Goal: Task Accomplishment & Management: Manage account settings

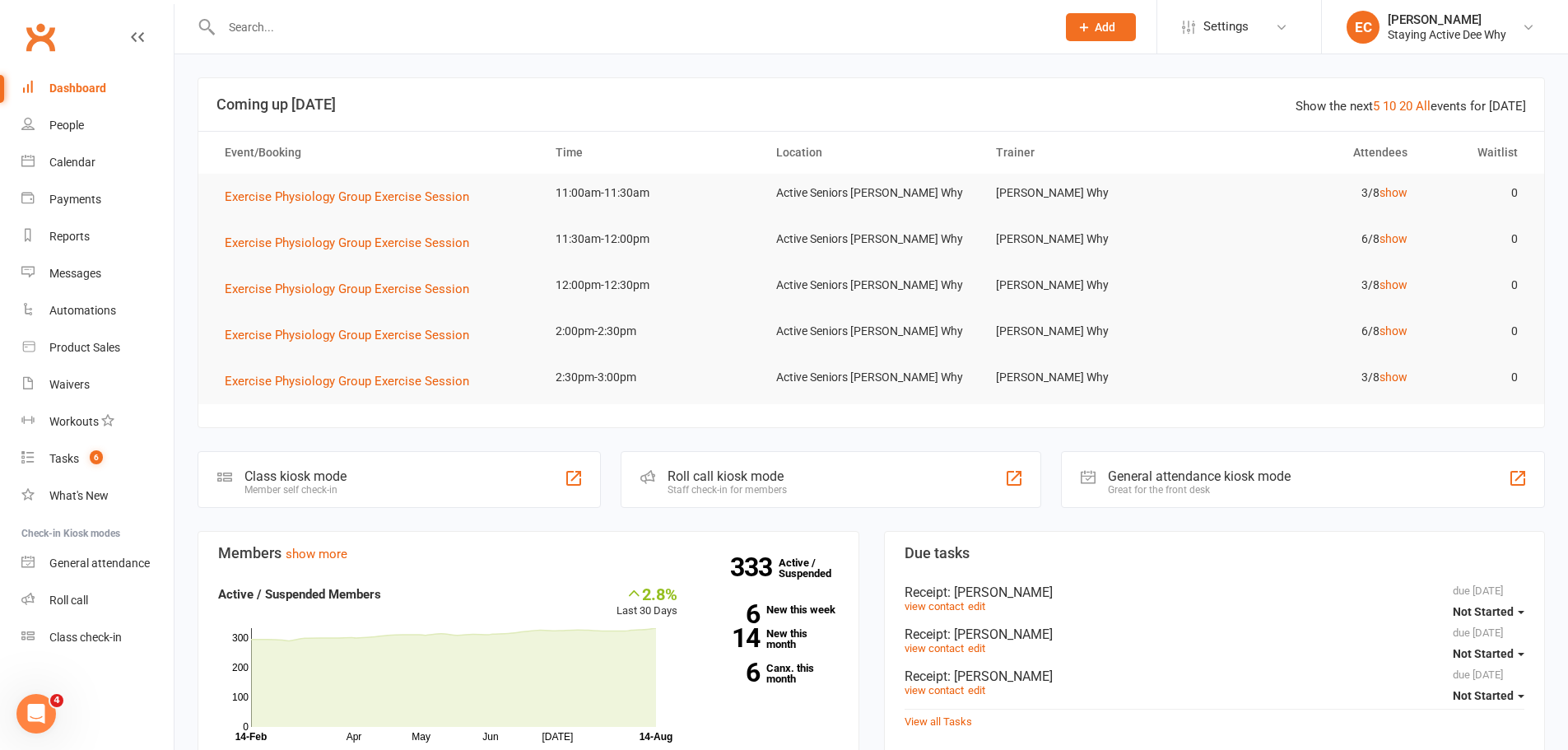
click at [307, 23] on input "text" at bounding box center [630, 26] width 828 height 23
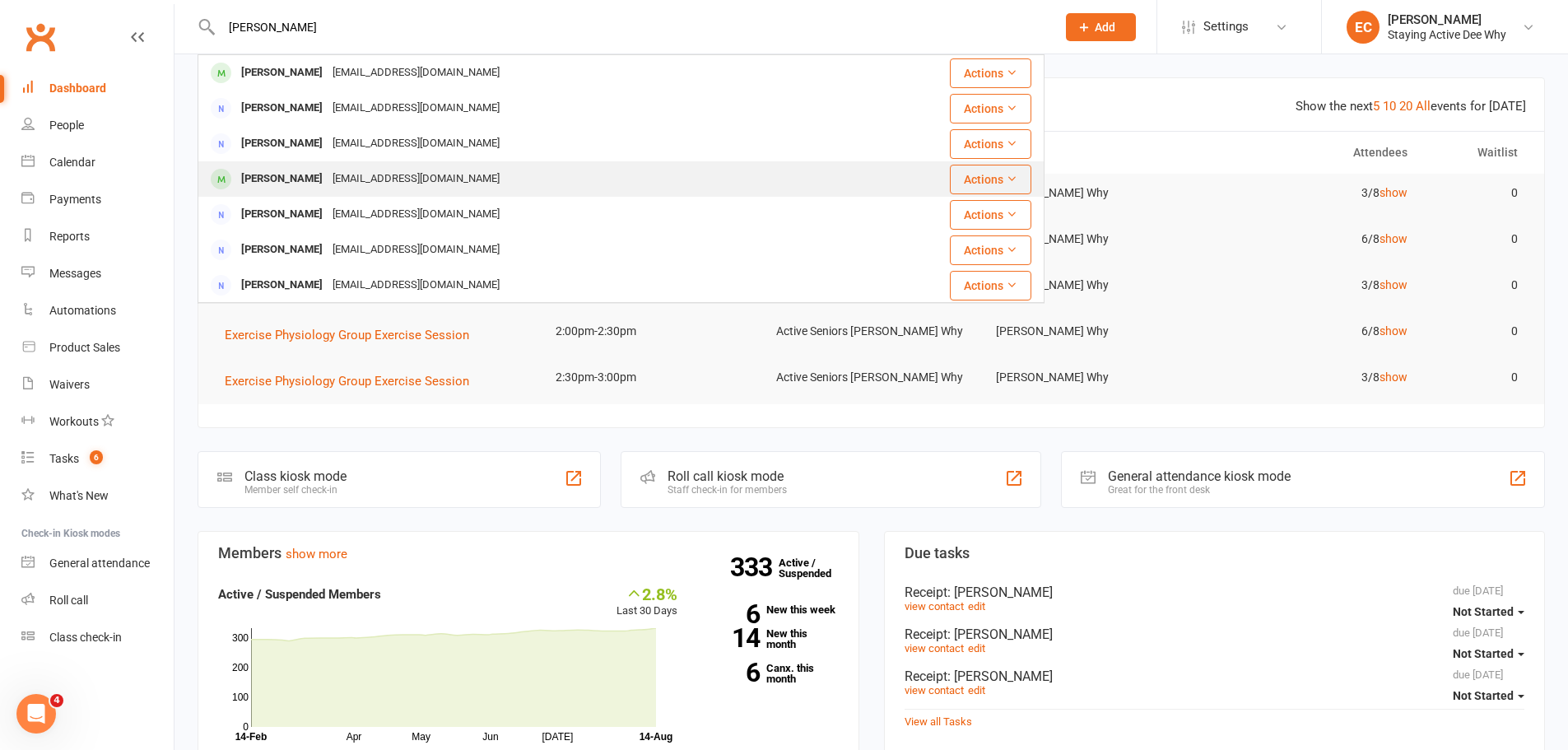
type input "angela"
click at [325, 172] on div "[PERSON_NAME]" at bounding box center [281, 179] width 92 height 24
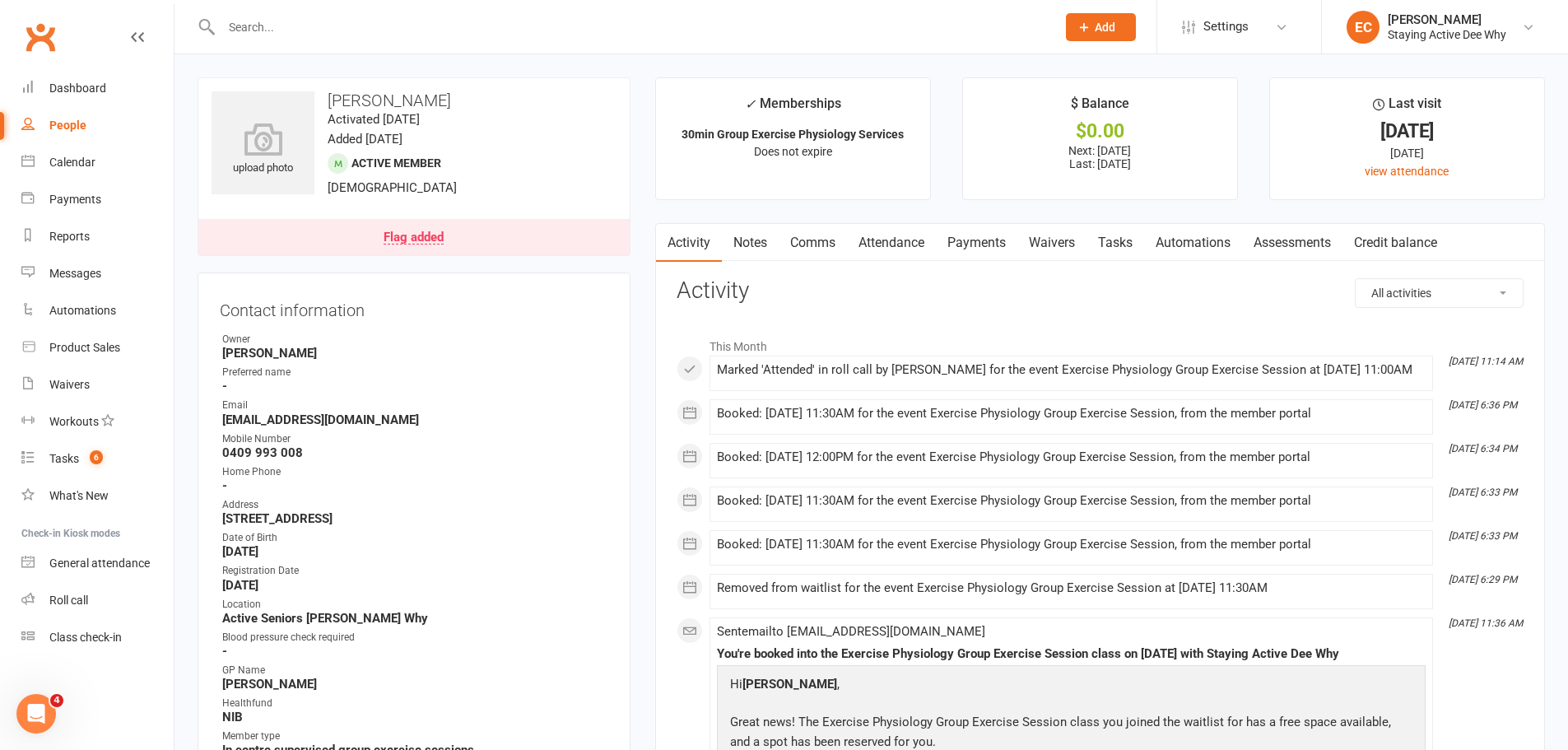
click at [1284, 248] on link "Assessments" at bounding box center [1291, 243] width 101 height 38
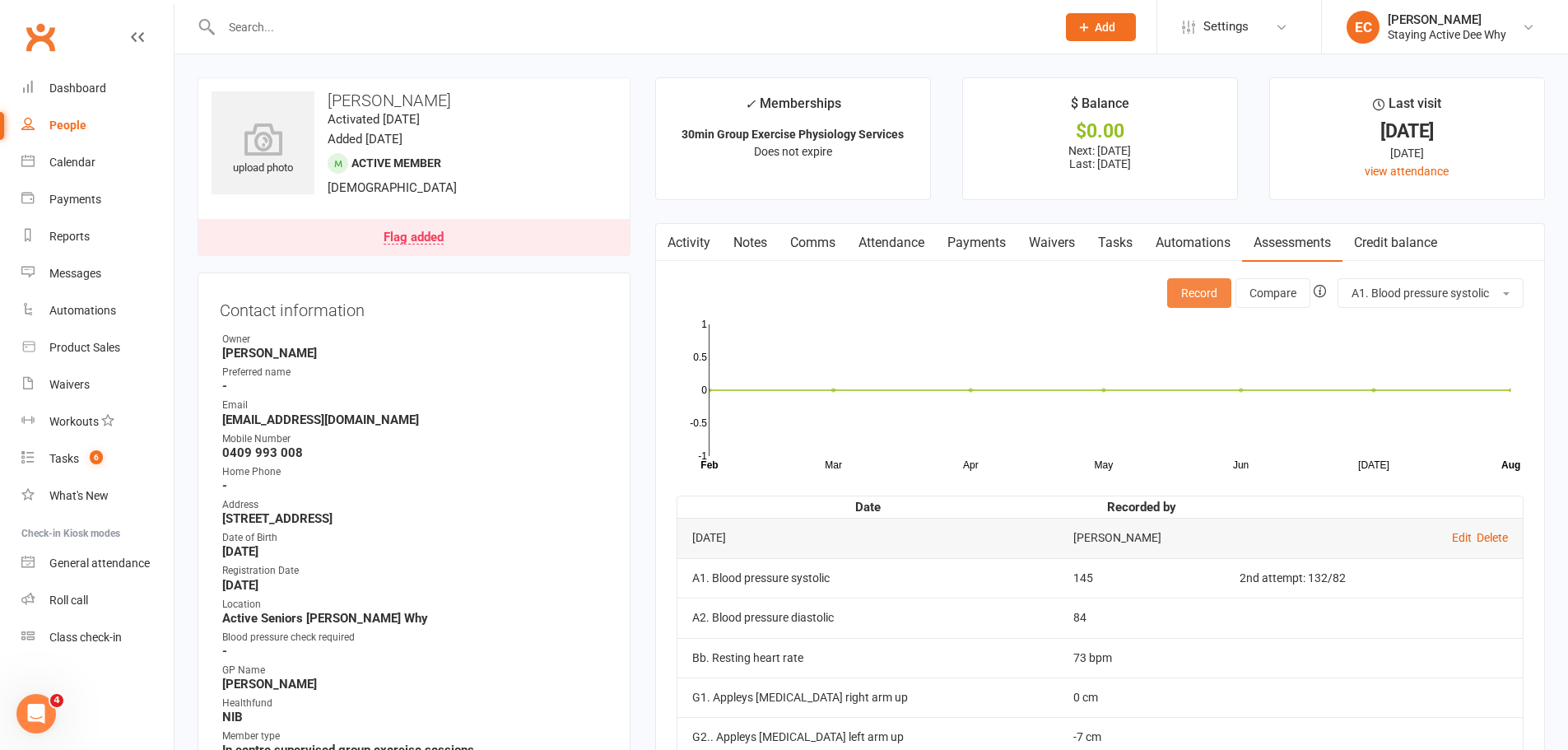
drag, startPoint x: 1201, startPoint y: 292, endPoint x: 1157, endPoint y: 291, distance: 44.0
click at [1201, 293] on button "Record" at bounding box center [1199, 293] width 64 height 30
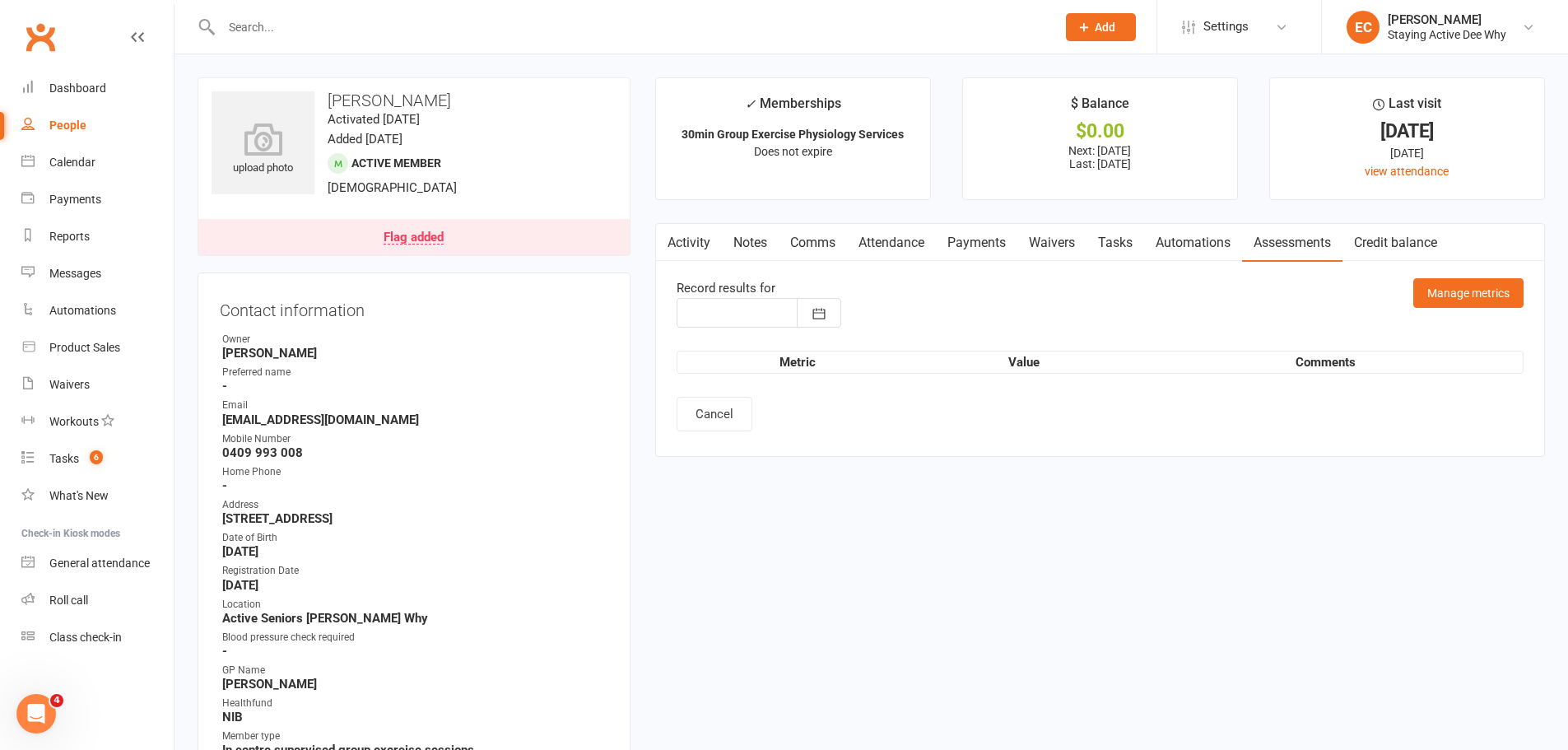
type input "14 Aug 2025"
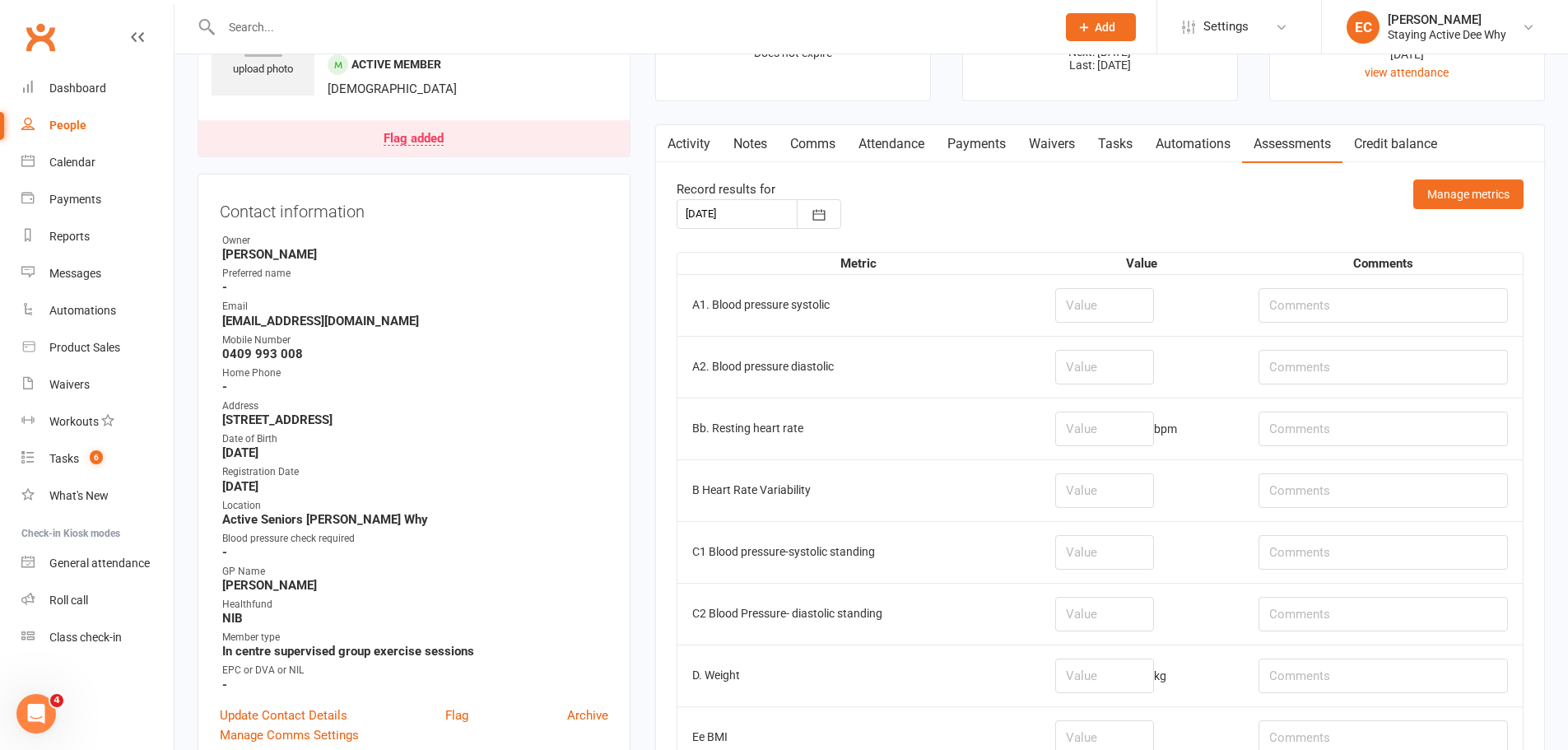
scroll to position [247, 0]
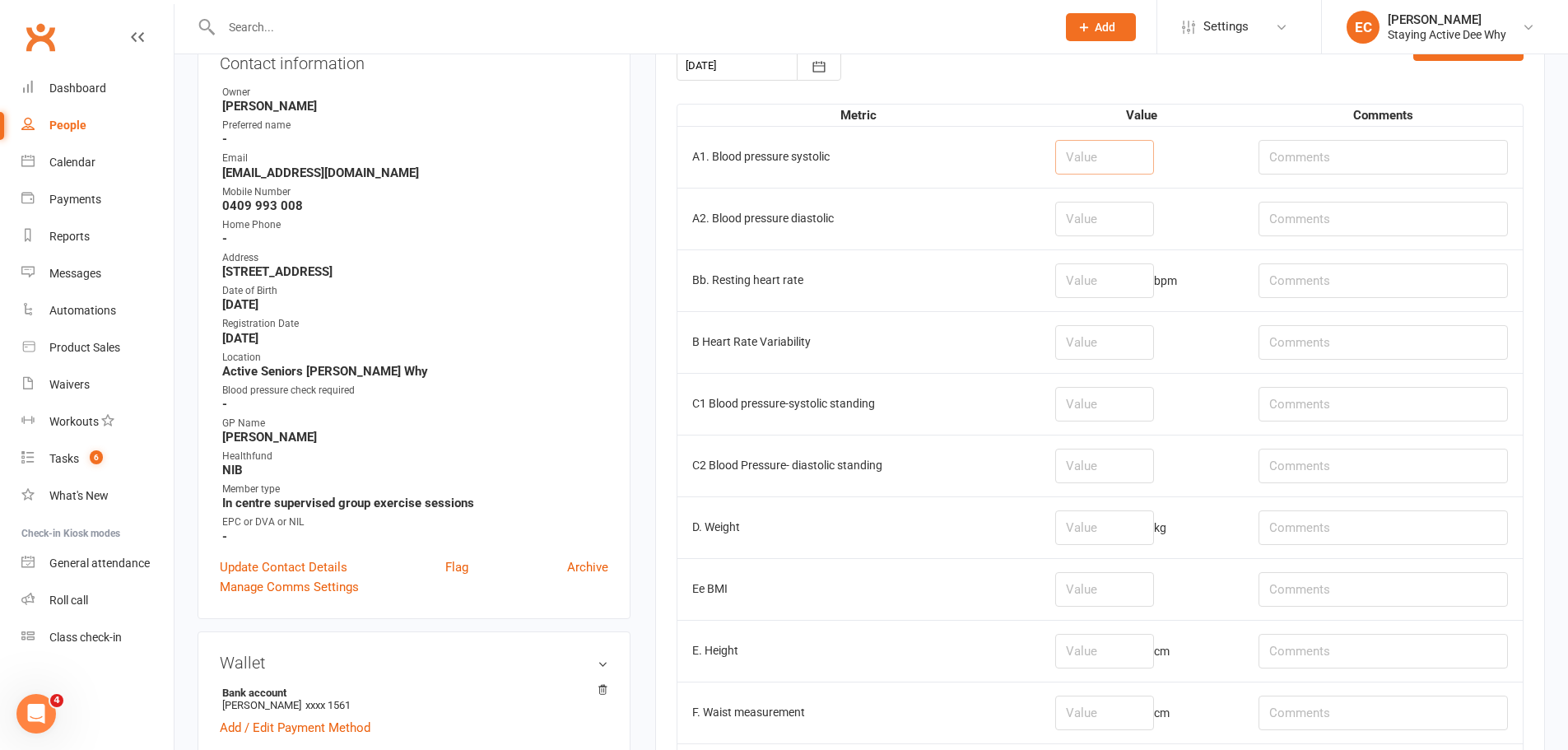
click at [1113, 154] on input "number" at bounding box center [1104, 157] width 99 height 34
type input "107"
click at [1125, 214] on input "number" at bounding box center [1104, 219] width 99 height 34
type input "74"
click at [1146, 280] on input "number" at bounding box center [1104, 280] width 99 height 34
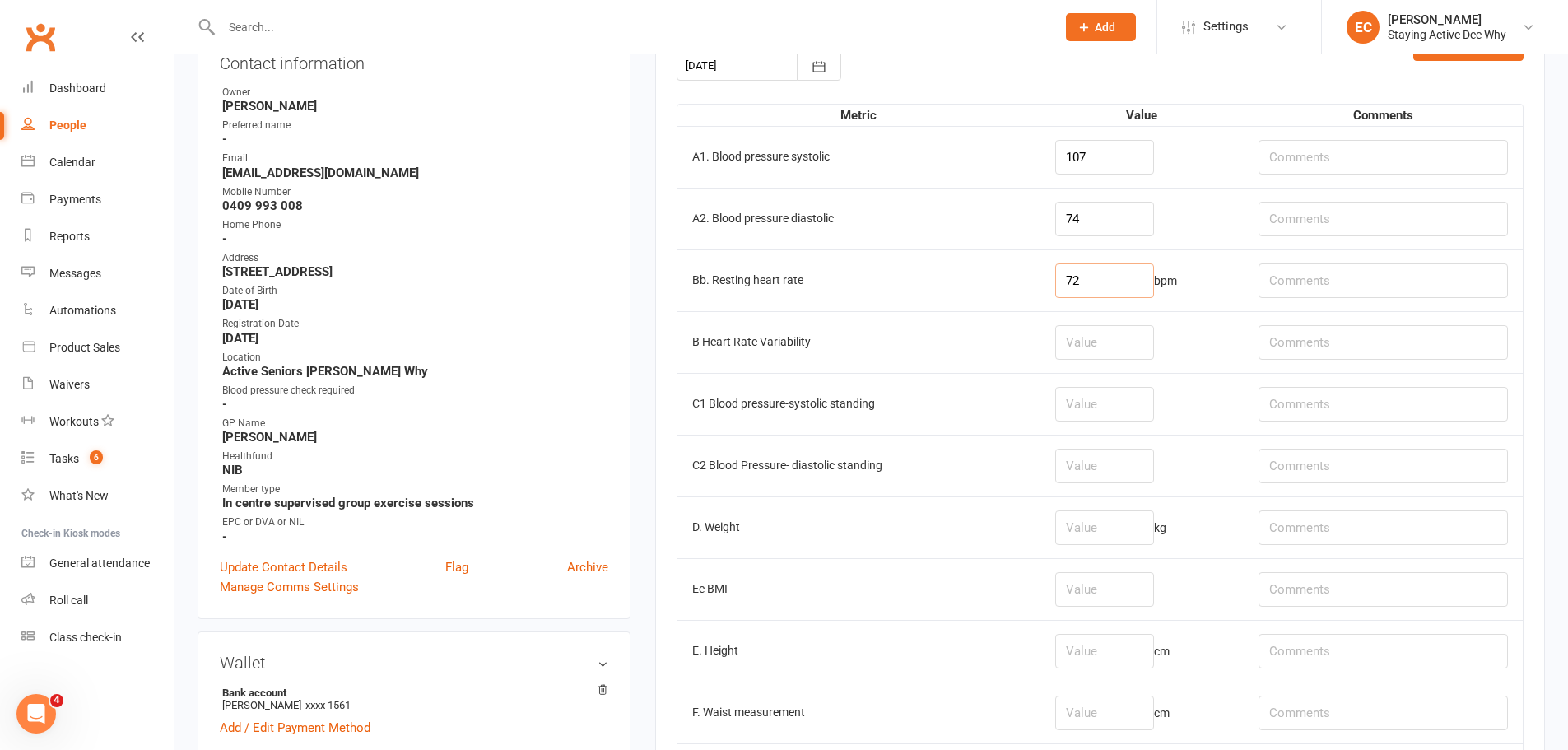
type input "72"
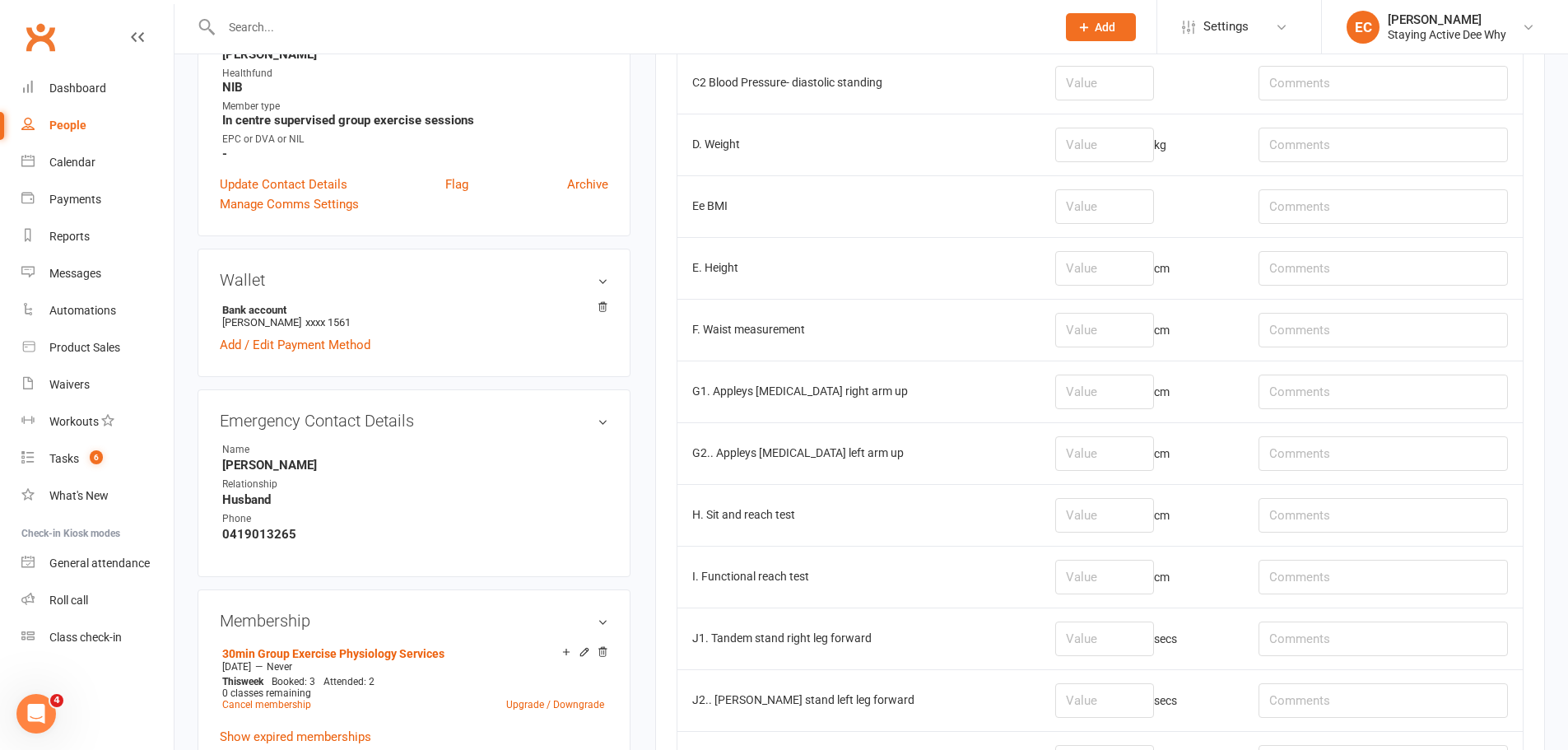
scroll to position [658, 0]
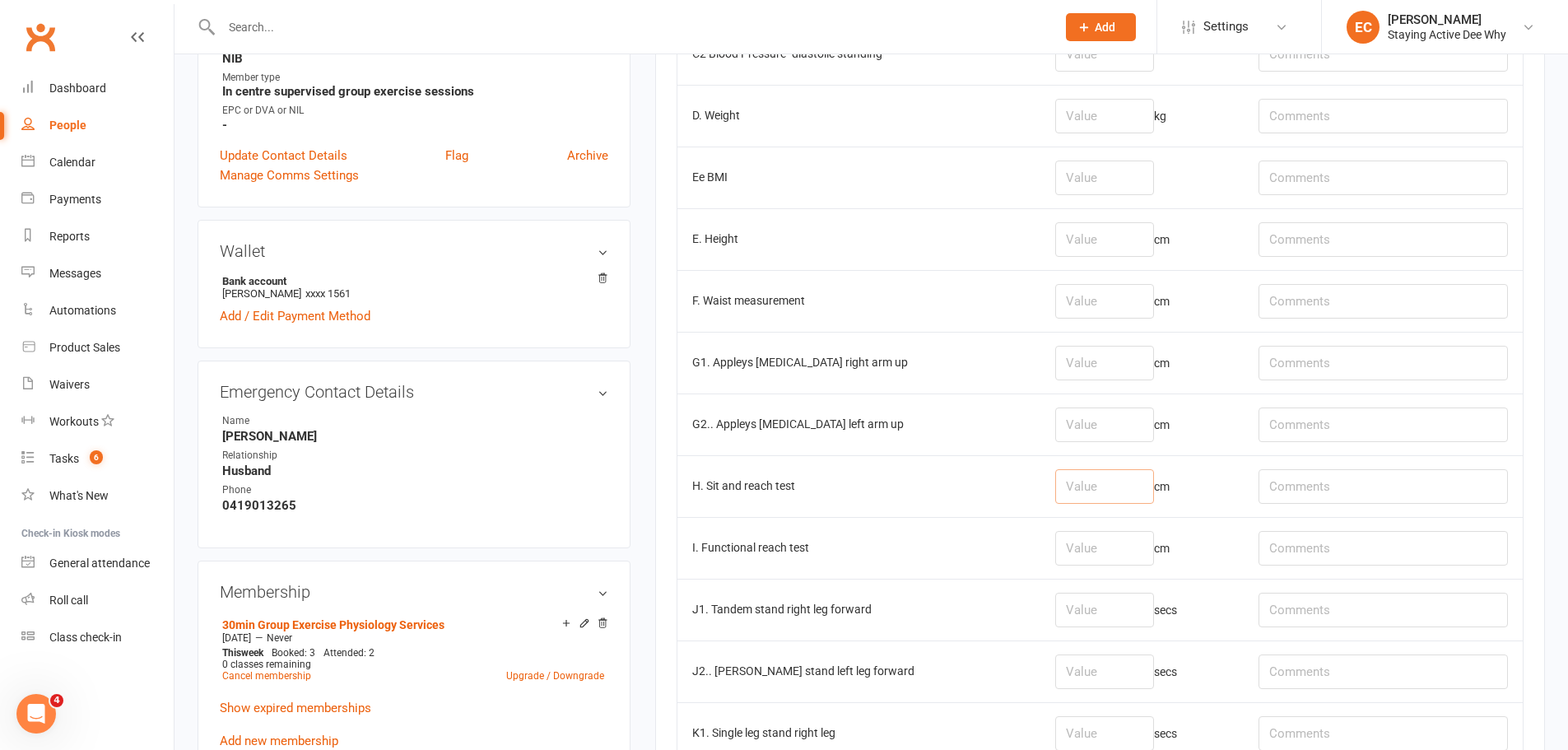
click at [1102, 490] on input "number" at bounding box center [1104, 486] width 99 height 34
type input "4"
click at [1107, 434] on input "number" at bounding box center [1104, 424] width 99 height 34
type input "-3"
click at [1094, 362] on input "number" at bounding box center [1104, 363] width 99 height 34
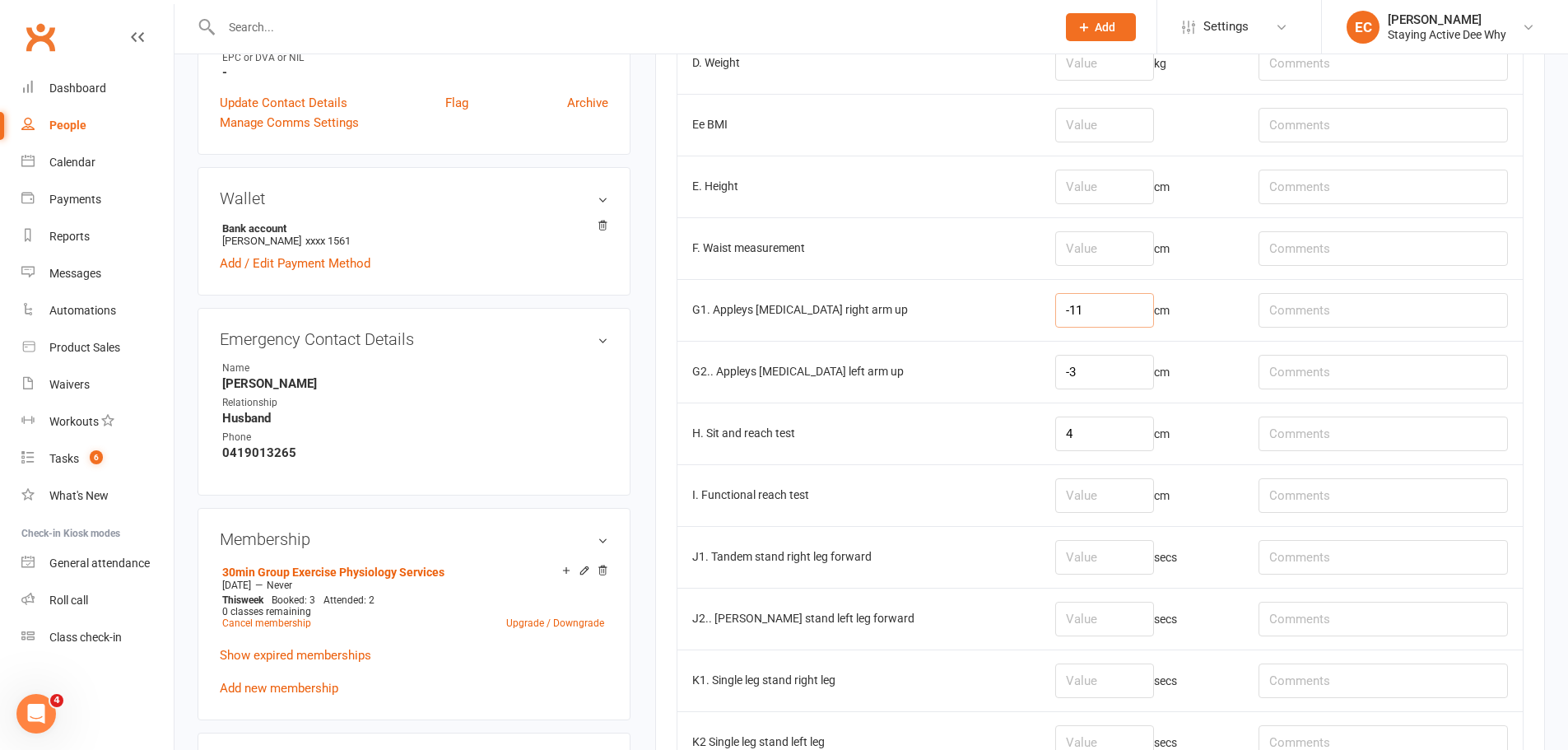
scroll to position [741, 0]
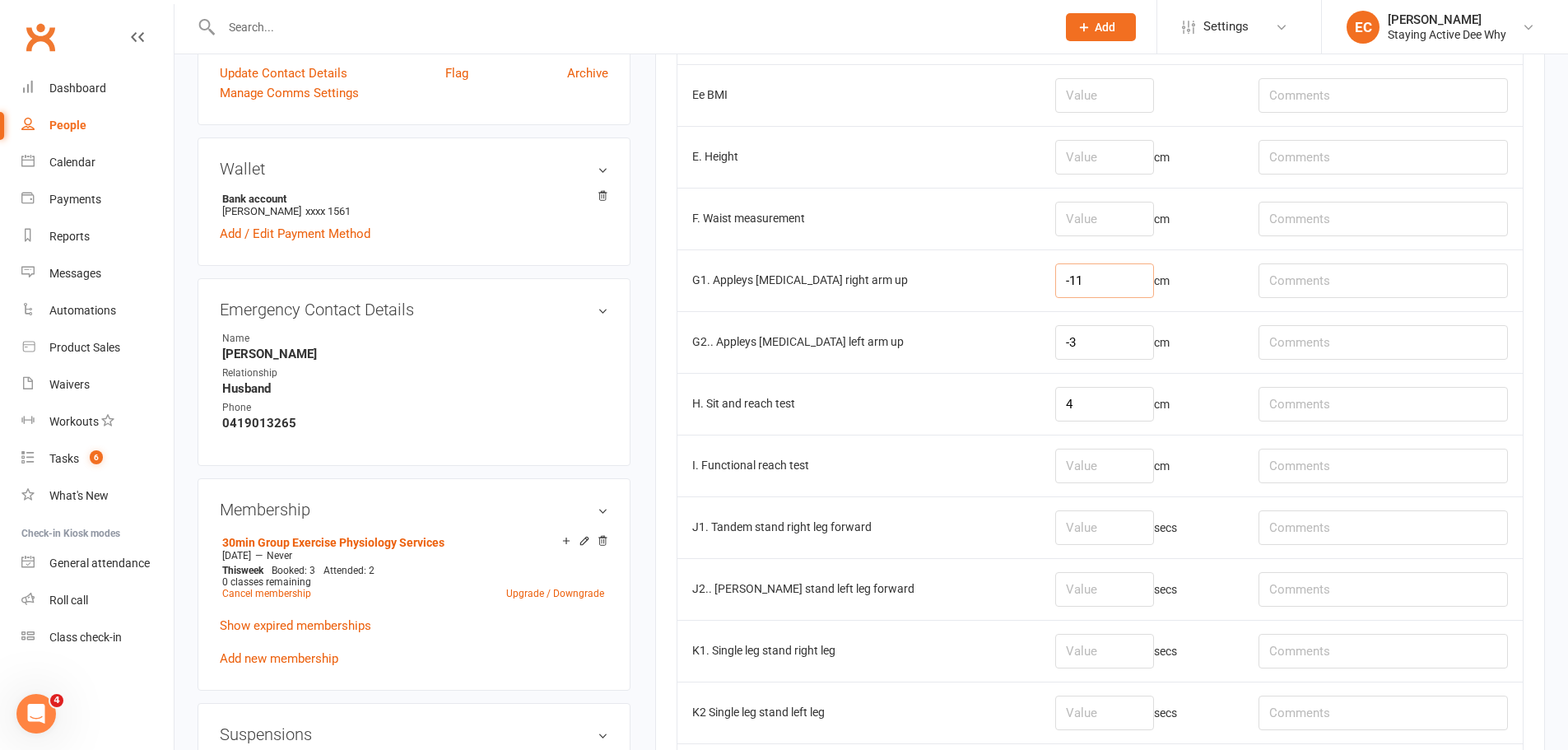
type input "-11"
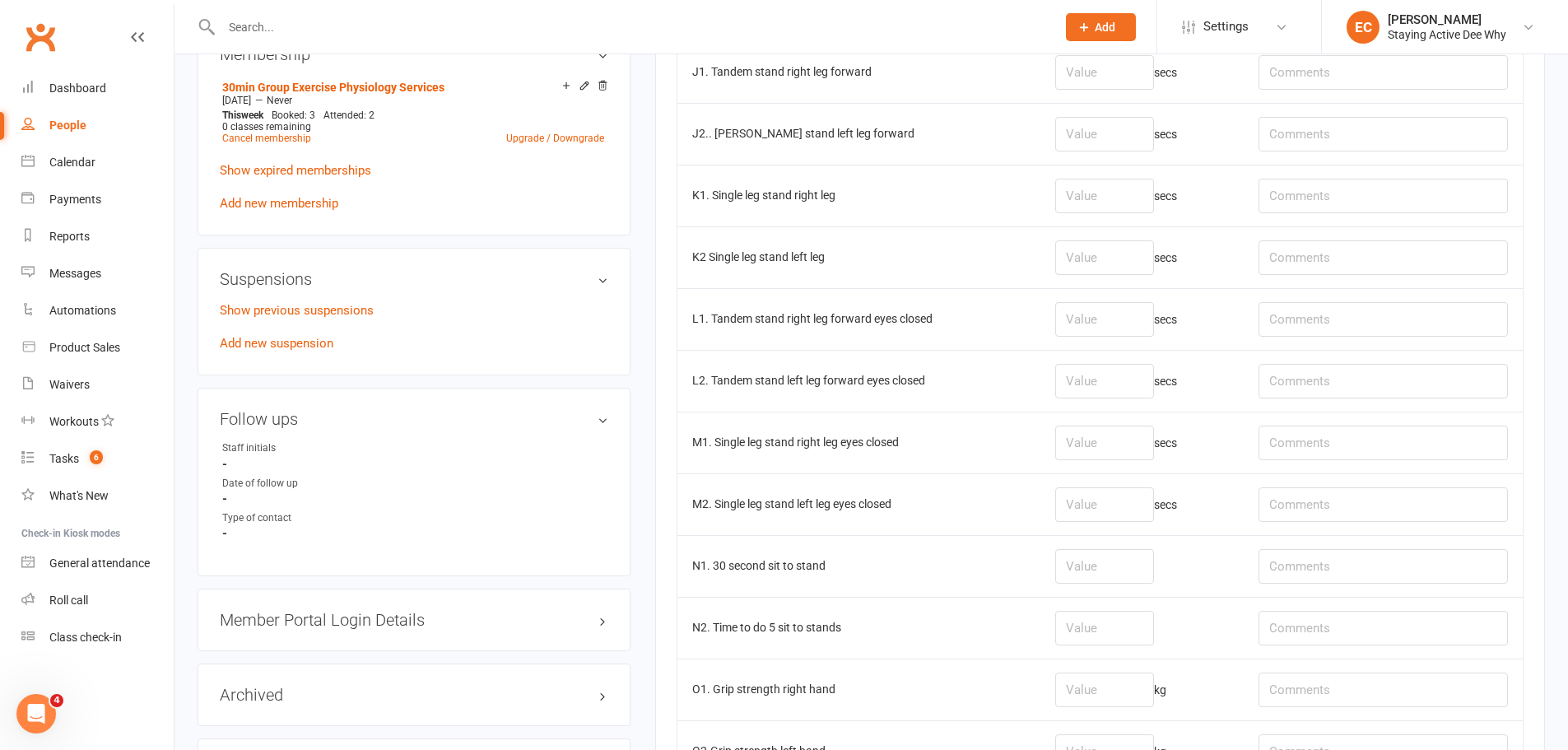
scroll to position [1234, 0]
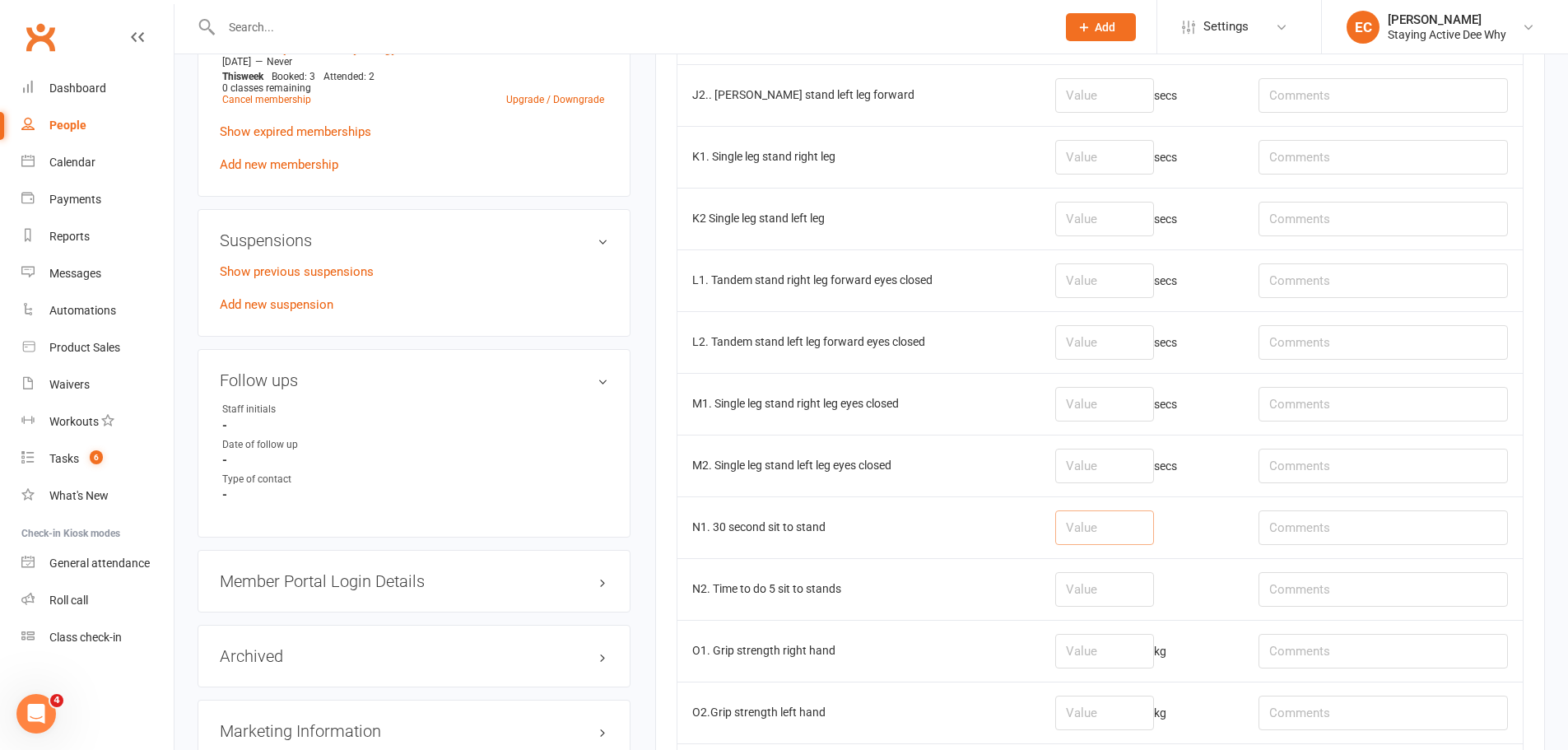
click at [1085, 531] on input "number" at bounding box center [1104, 528] width 99 height 34
type input "7"
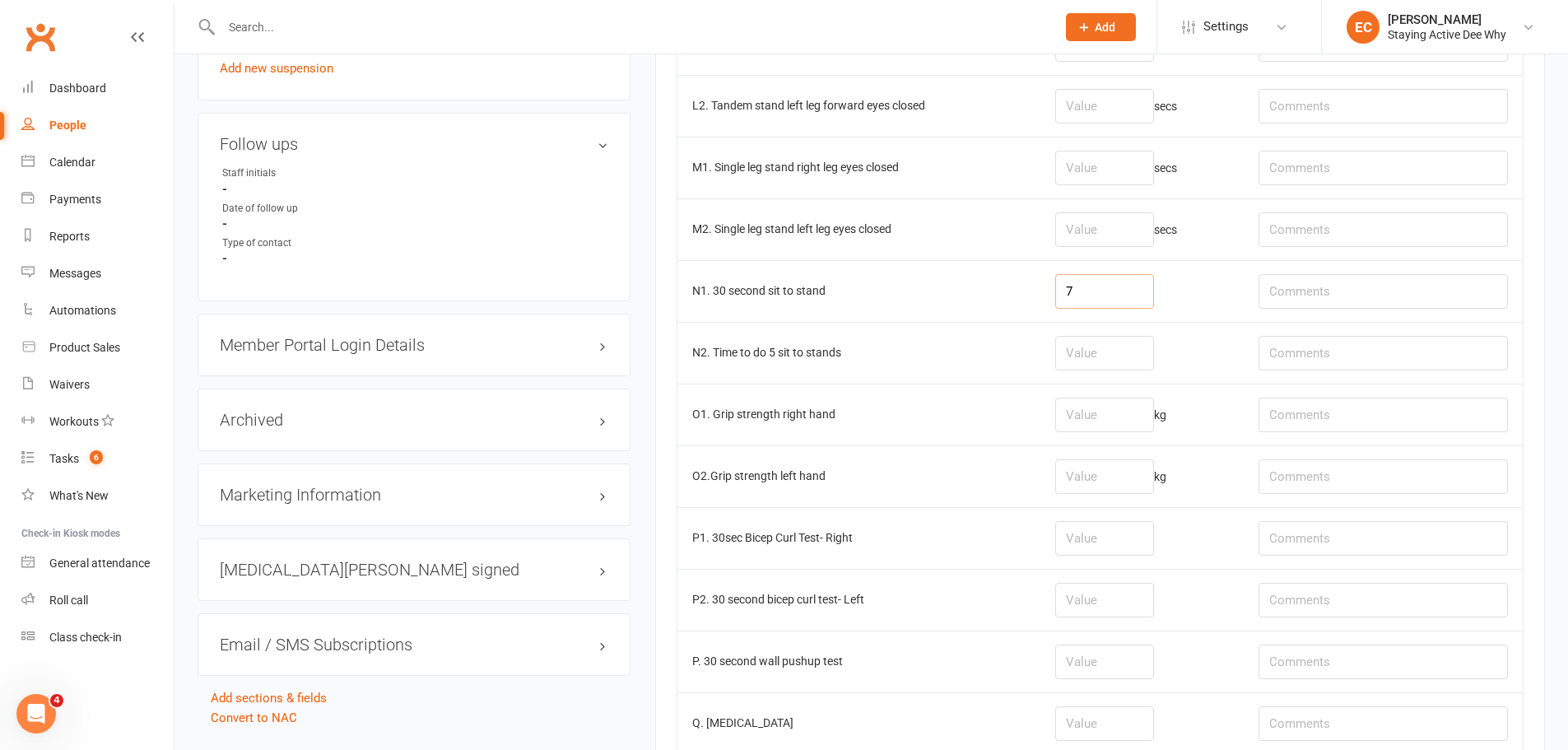
scroll to position [1481, 0]
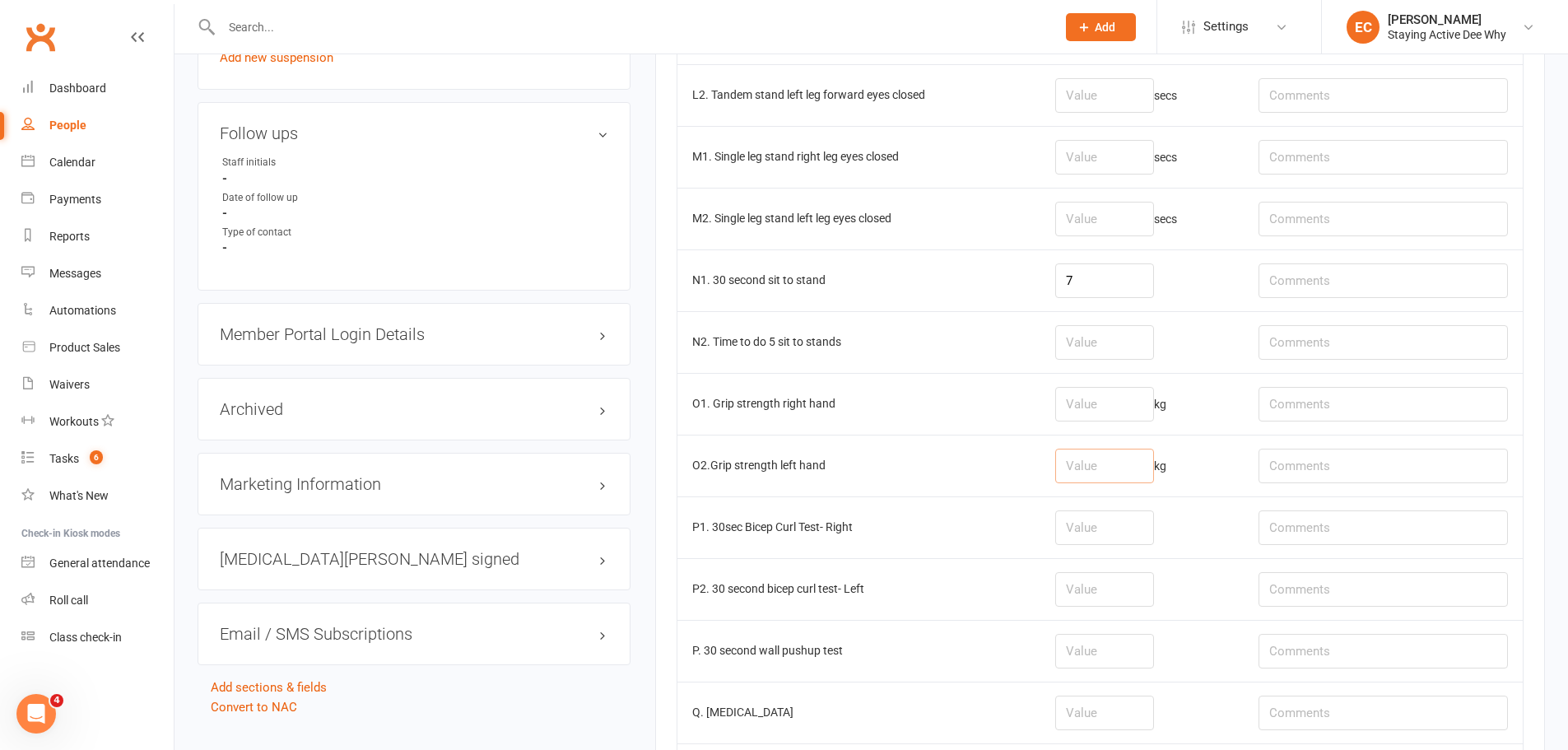
click at [1116, 465] on input "number" at bounding box center [1104, 466] width 99 height 34
type input "19"
click at [1087, 404] on input "number" at bounding box center [1104, 404] width 99 height 34
type input "23.3"
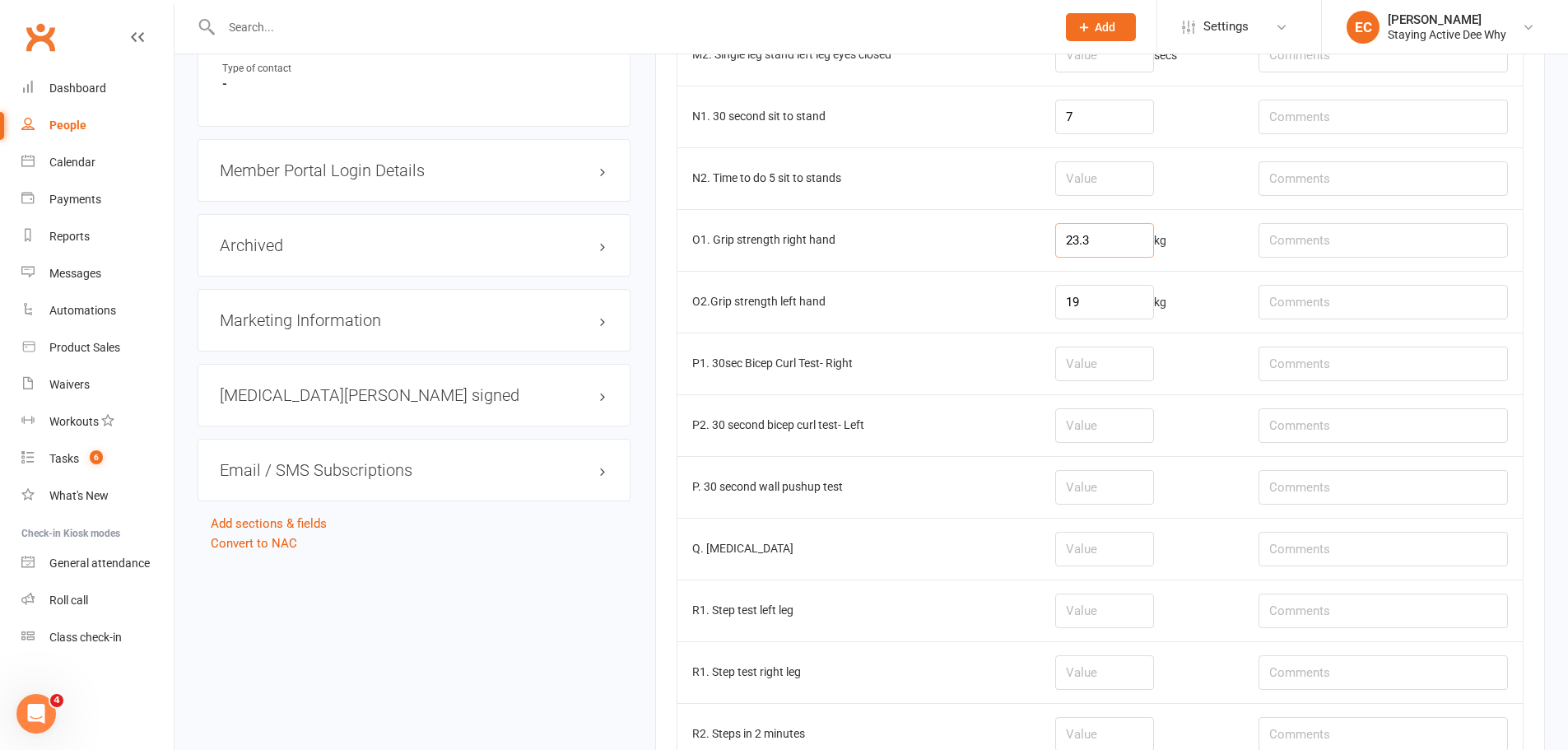
scroll to position [1646, 0]
click at [1079, 491] on input "number" at bounding box center [1104, 486] width 99 height 34
type input "10"
click at [1101, 548] on input "number" at bounding box center [1104, 548] width 99 height 34
type input "20.97"
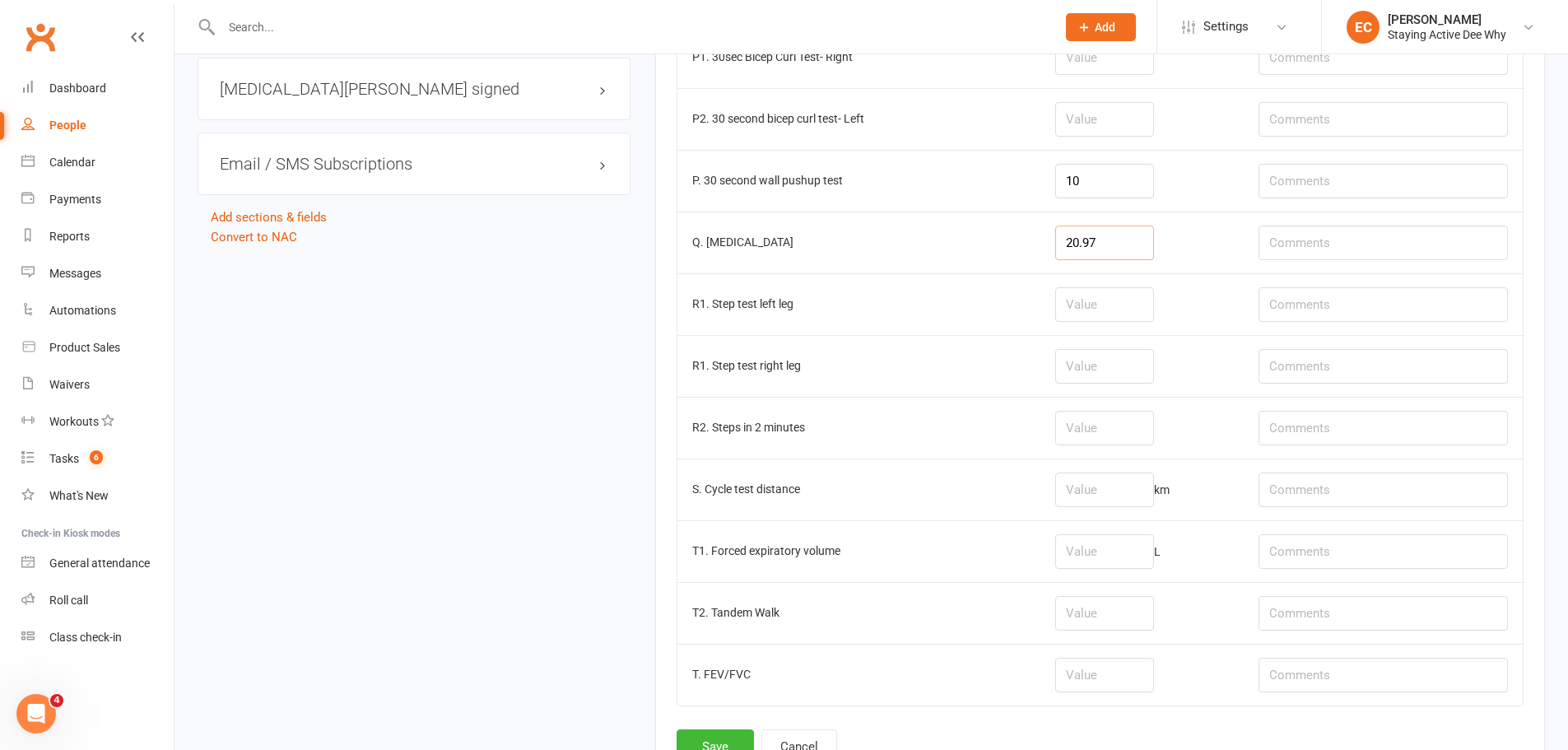
scroll to position [2095, 0]
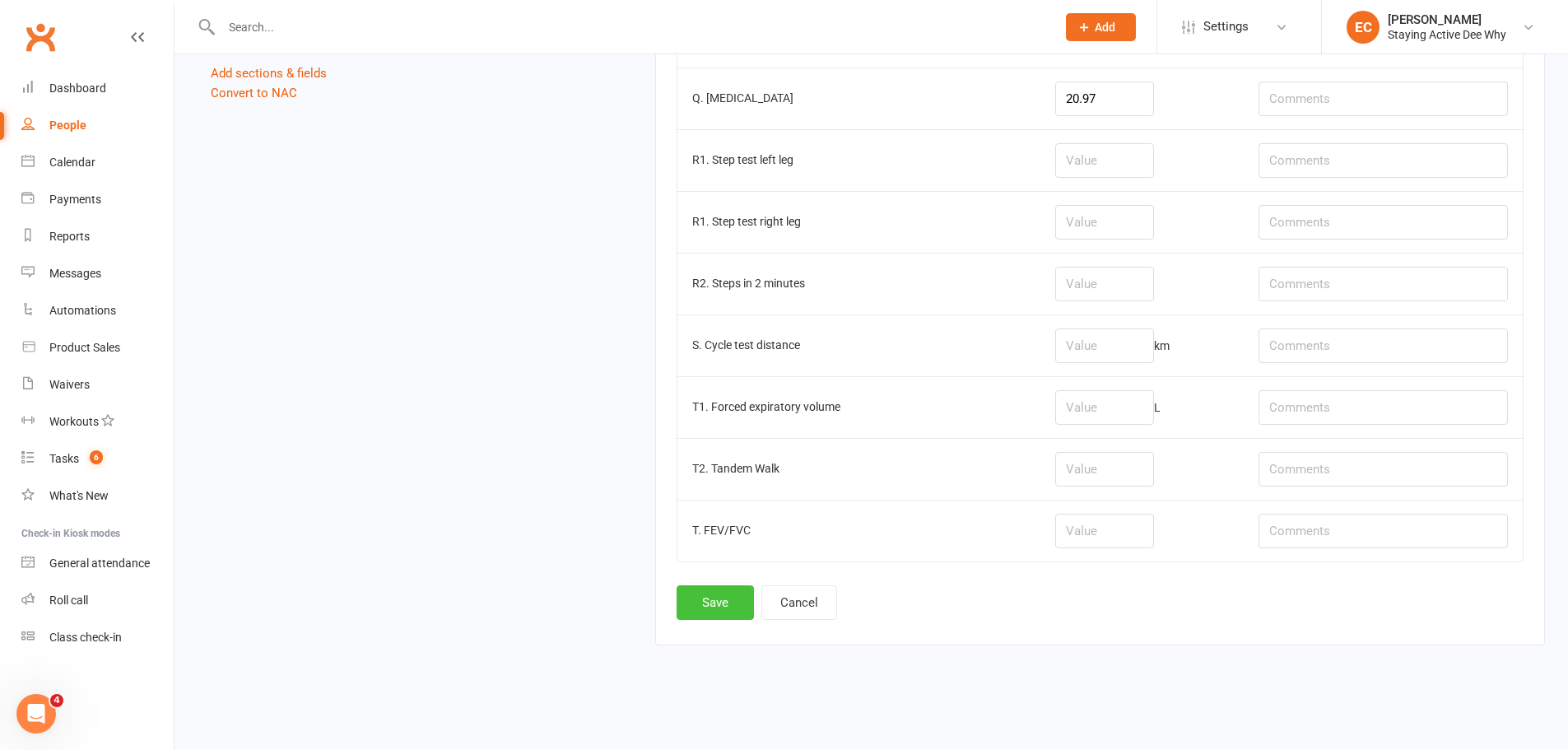
click at [724, 596] on button "Save" at bounding box center [715, 602] width 77 height 34
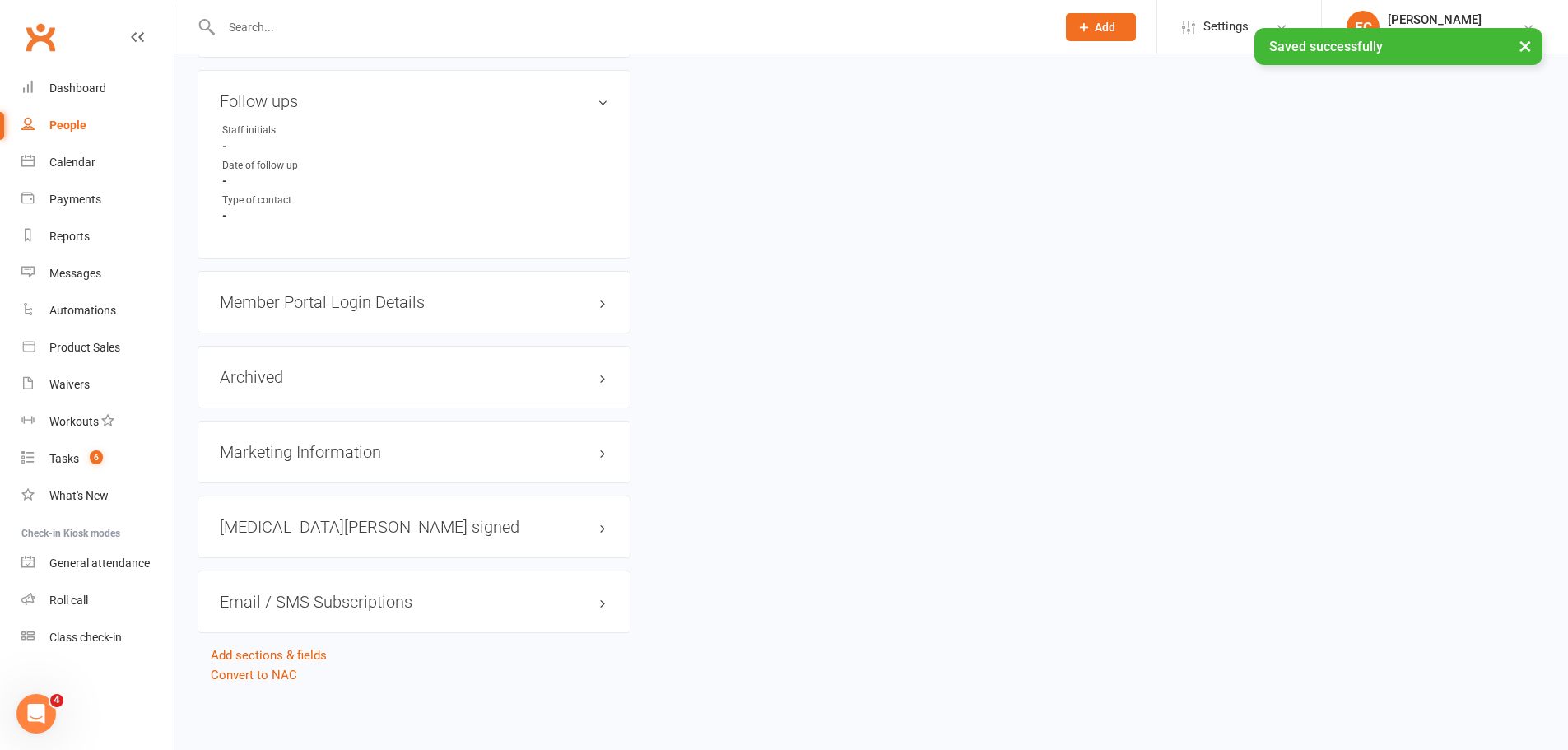
scroll to position [0, 0]
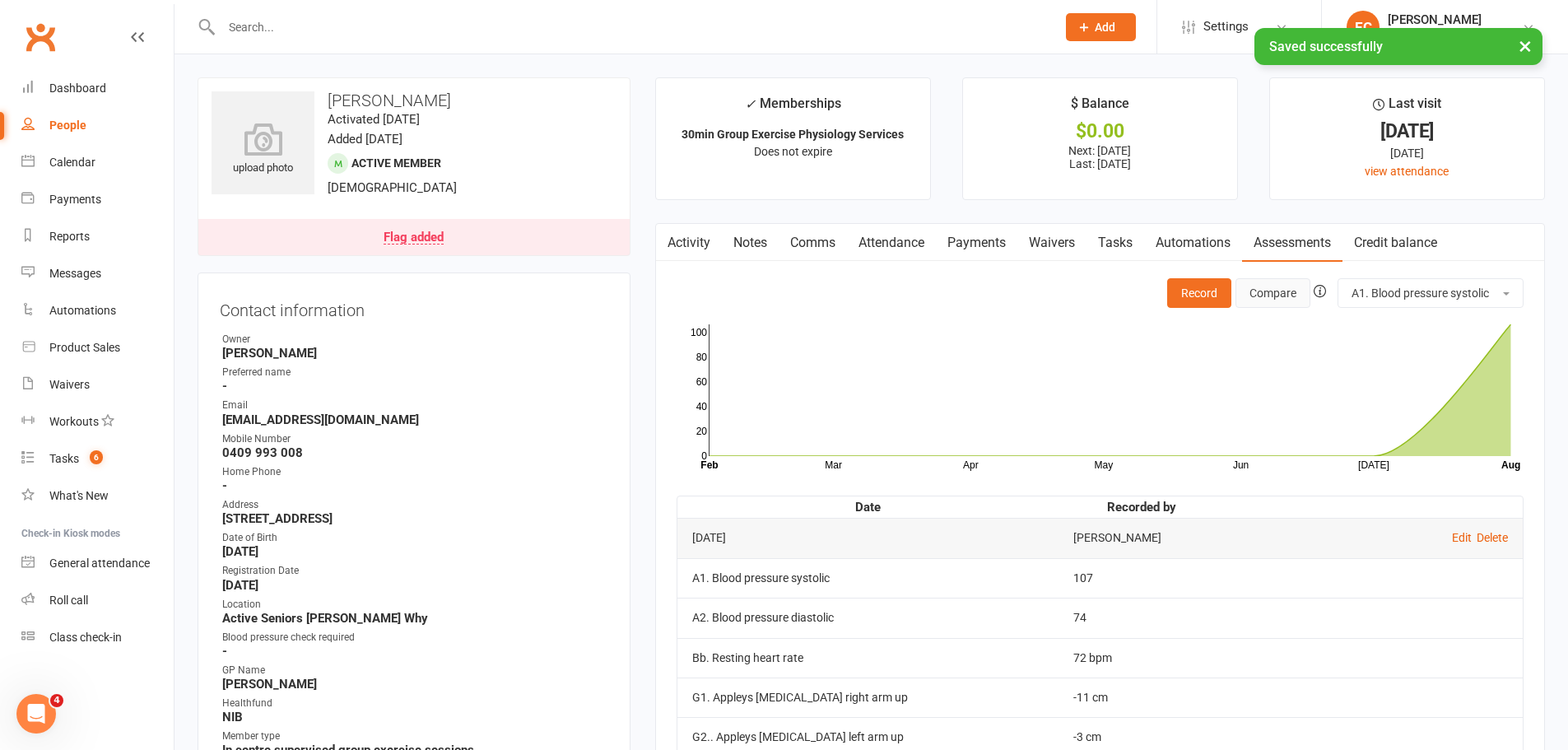
click at [1266, 290] on button "Compare" at bounding box center [1272, 293] width 75 height 30
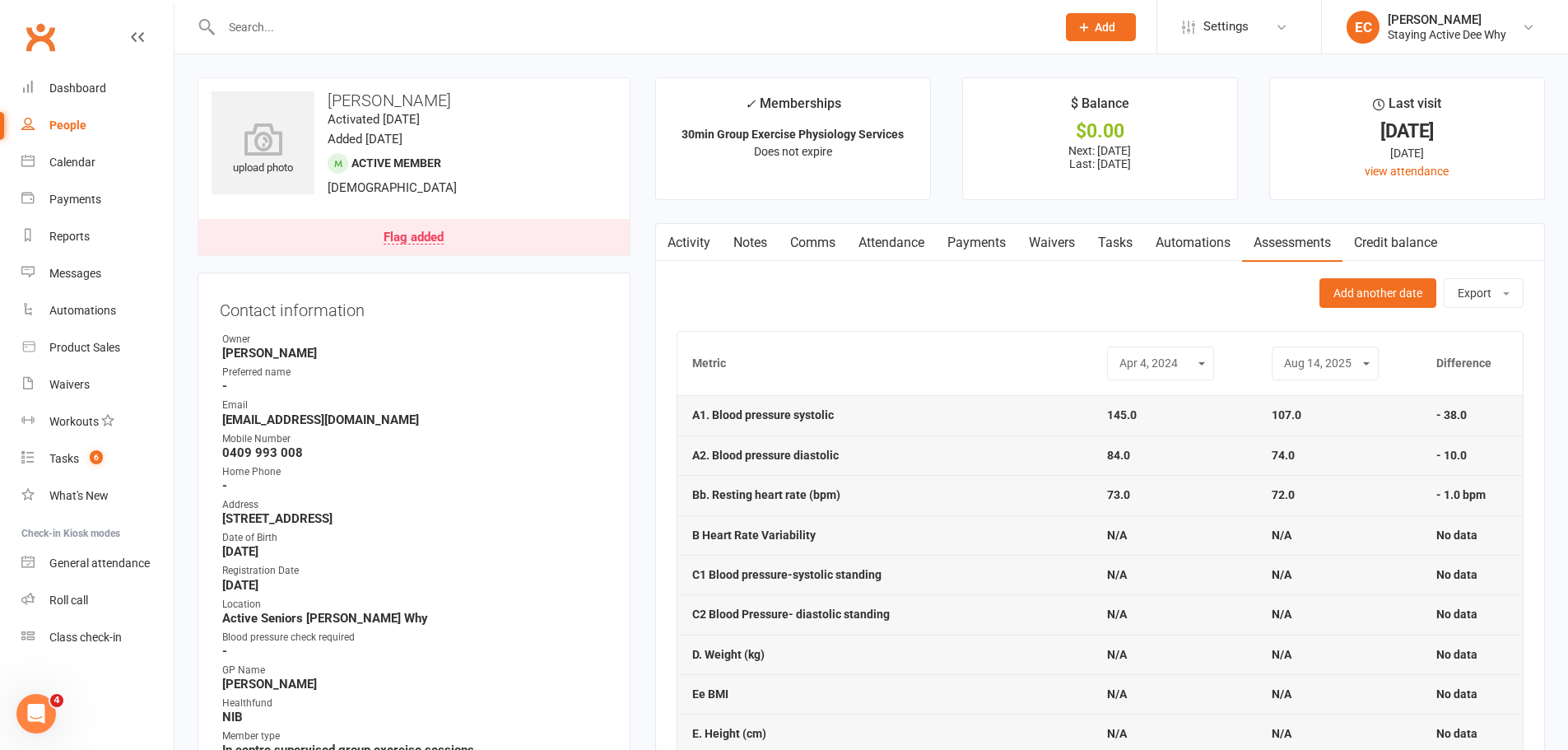
click at [982, 250] on link "Payments" at bounding box center [977, 243] width 82 height 38
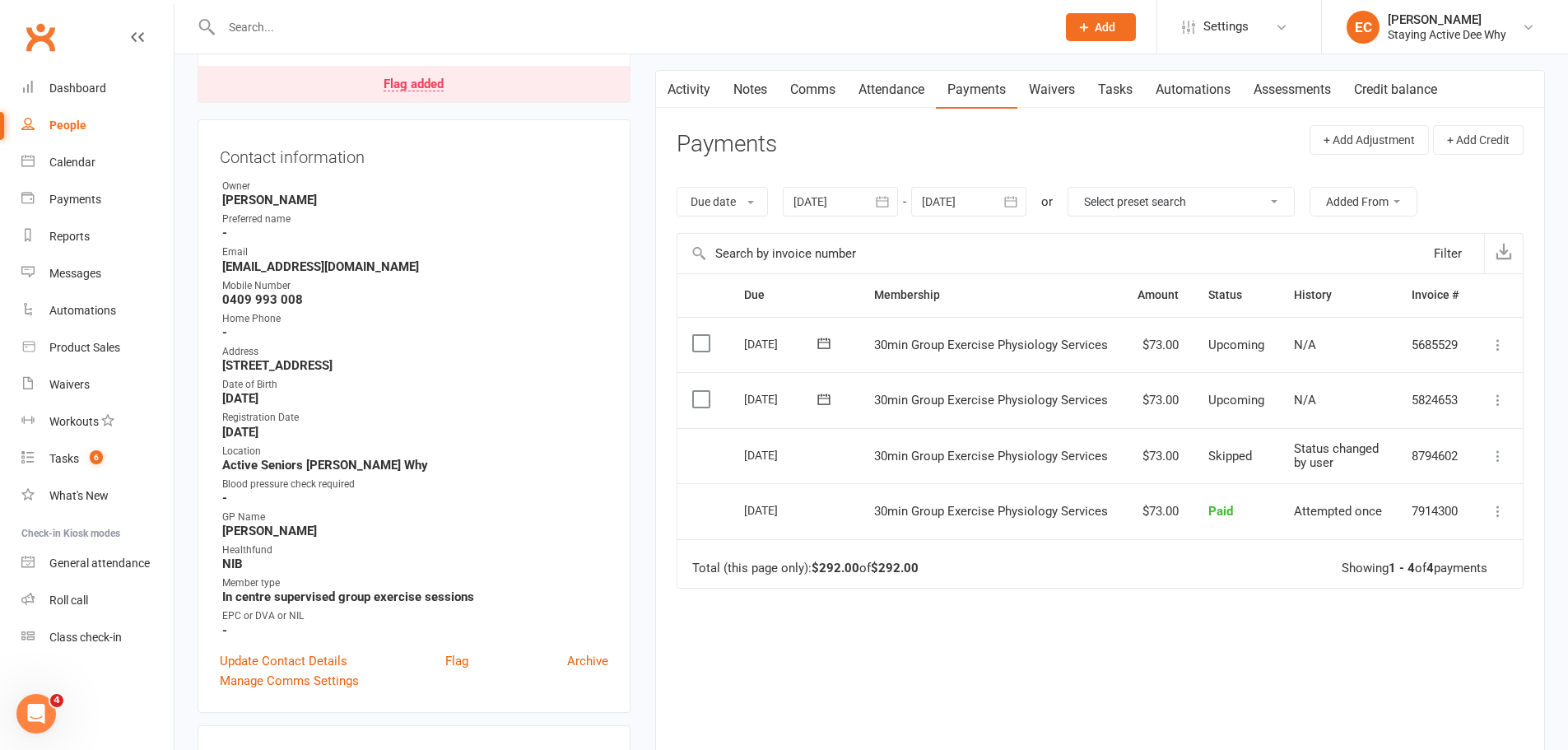
scroll to position [164, 0]
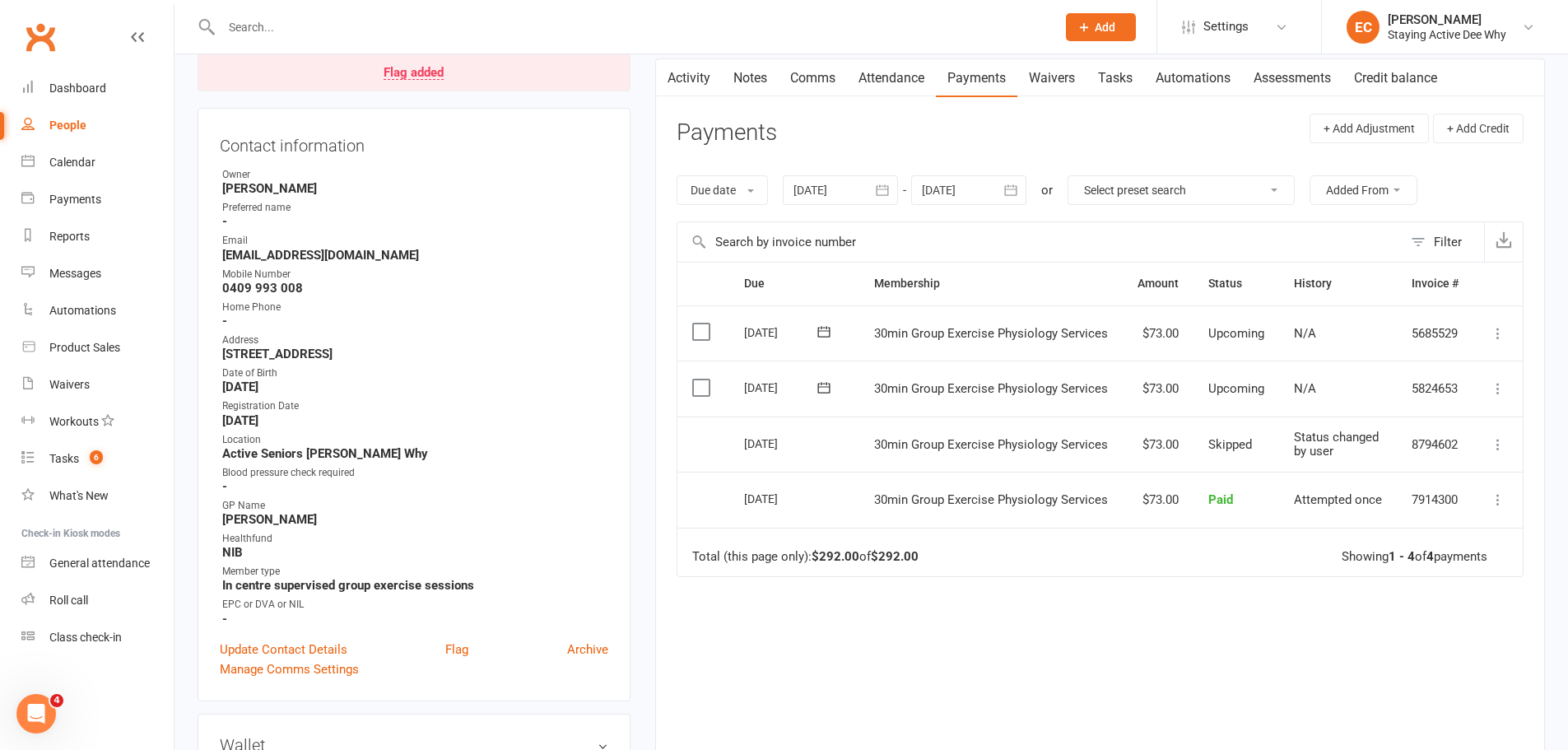
click at [833, 190] on div at bounding box center [840, 190] width 115 height 30
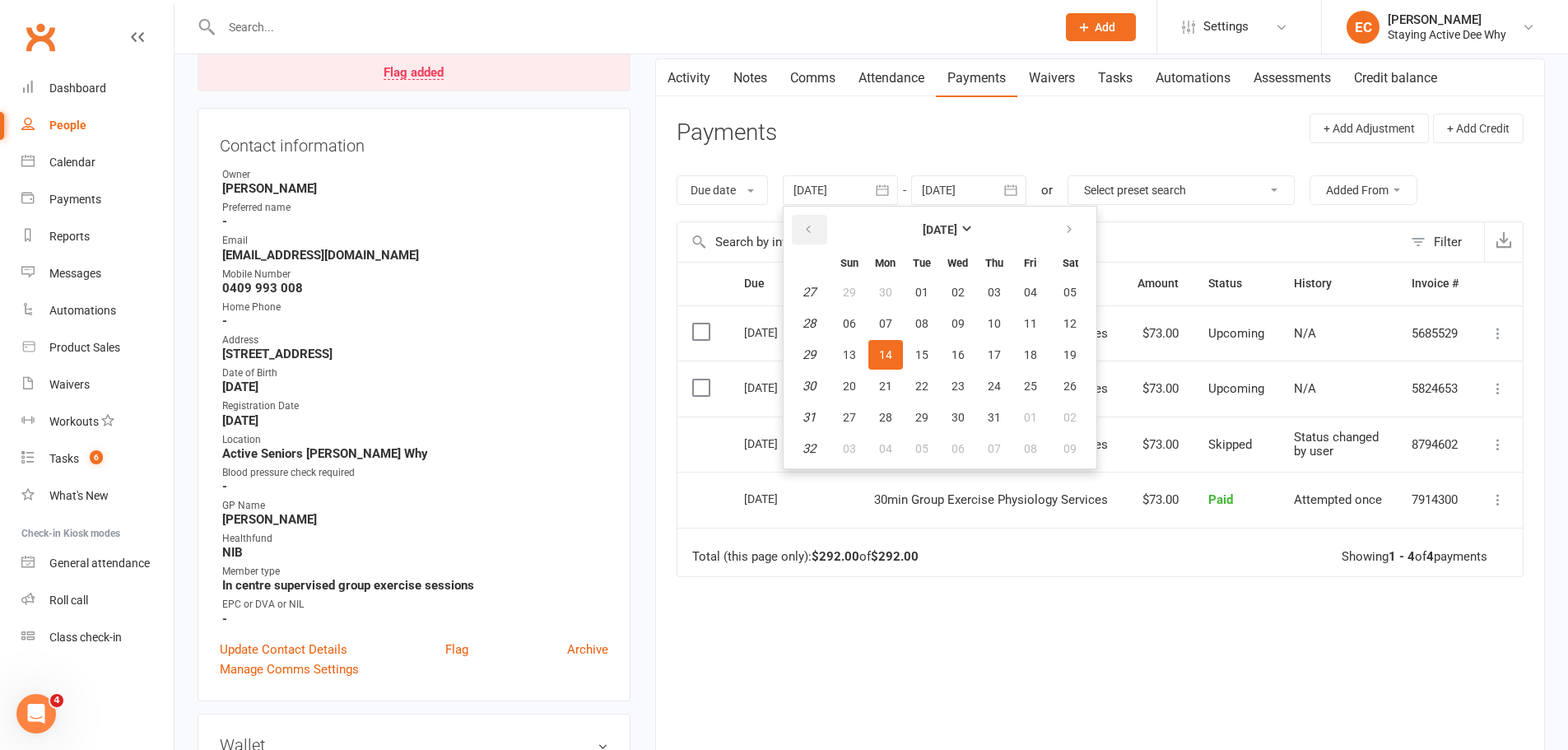
click at [813, 230] on icon "button" at bounding box center [808, 229] width 12 height 14
click at [850, 297] on span "30" at bounding box center [849, 292] width 14 height 14
type input "30 Mar 2025"
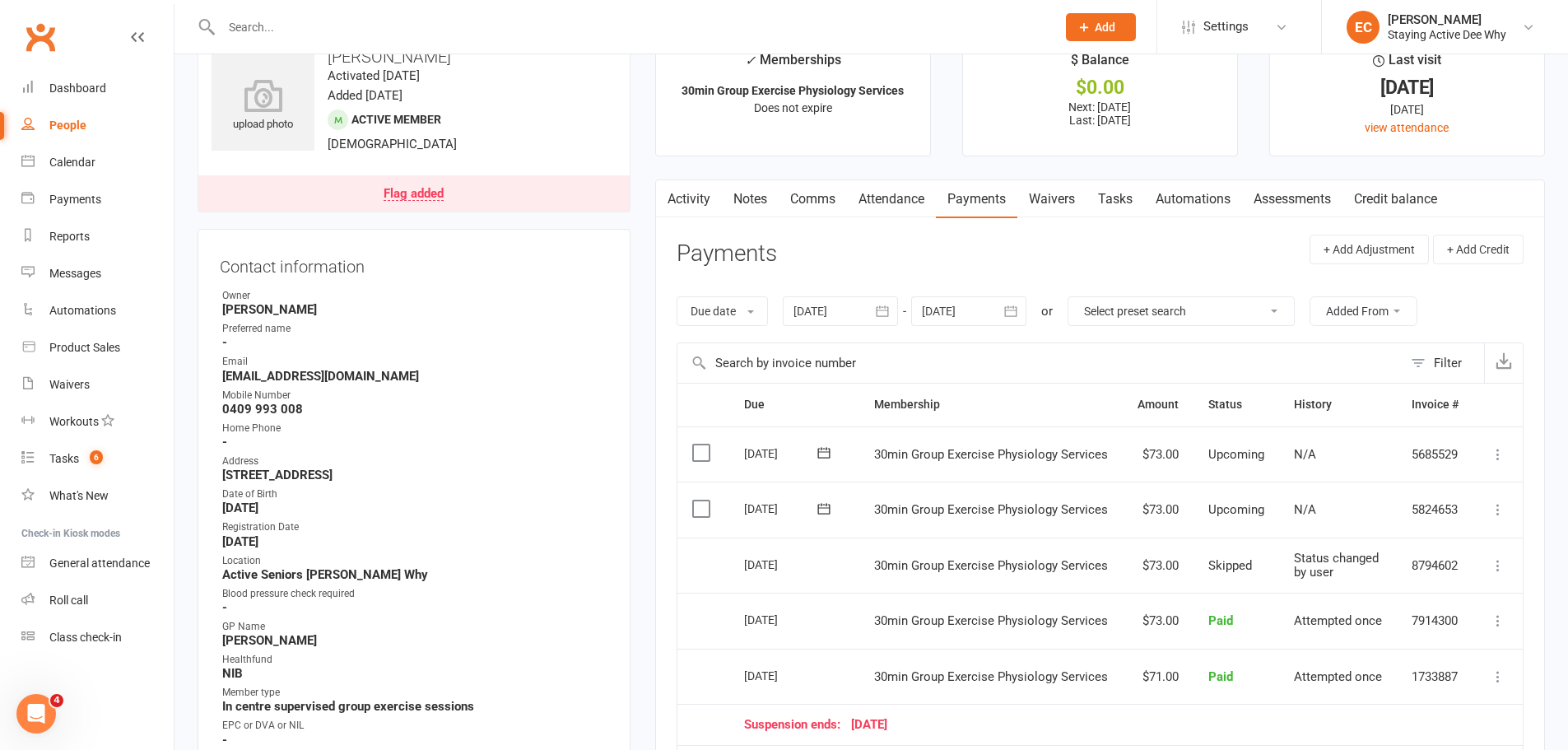
scroll to position [0, 0]
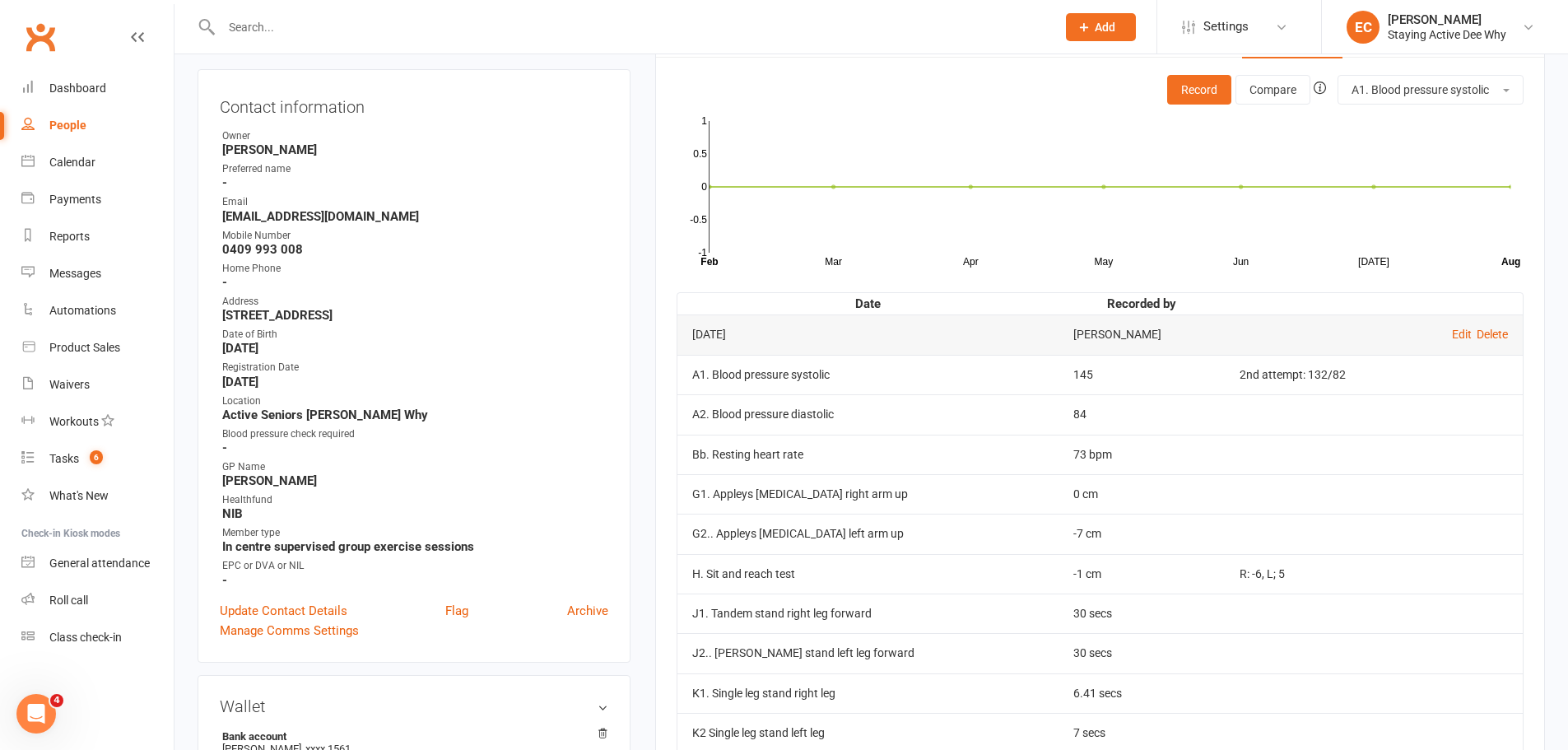
scroll to position [83, 0]
